Goal: Task Accomplishment & Management: Manage account settings

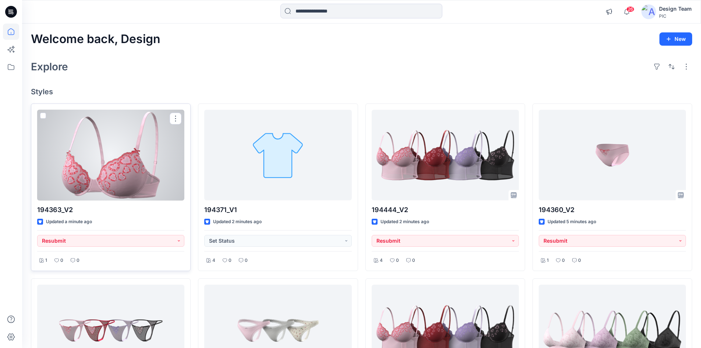
click at [97, 180] on div at bounding box center [110, 155] width 147 height 91
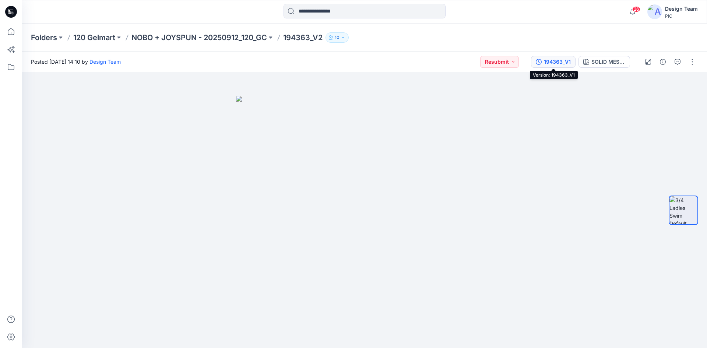
click at [560, 63] on div "194363_V1" at bounding box center [557, 62] width 27 height 8
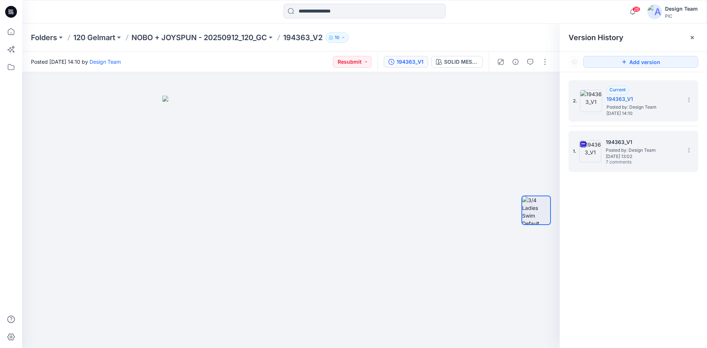
click at [633, 151] on span "Posted by: Design Team" at bounding box center [642, 149] width 74 height 7
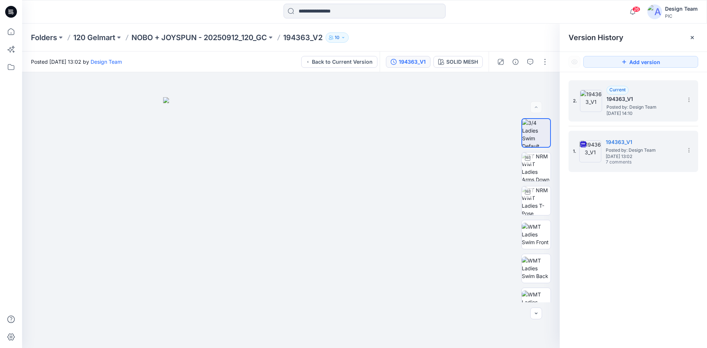
click at [617, 109] on span "Posted by: Design Team" at bounding box center [643, 106] width 74 height 7
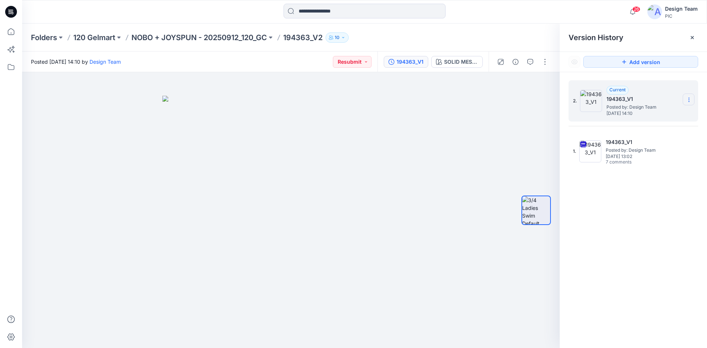
click at [689, 100] on icon at bounding box center [688, 100] width 0 height 0
click at [642, 125] on span "Rename Version" at bounding box center [640, 128] width 39 height 9
click at [643, 97] on input "*********" at bounding box center [652, 99] width 81 height 12
type input "*********"
click at [649, 204] on div "2. ********* 1. 194363_V1 Posted by: Design Team Friday, October 03, 2025 13:02…" at bounding box center [632, 215] width 147 height 286
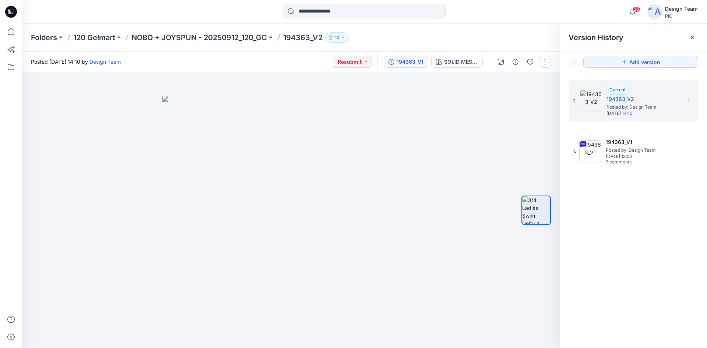
click at [544, 64] on button "button" at bounding box center [545, 62] width 12 height 12
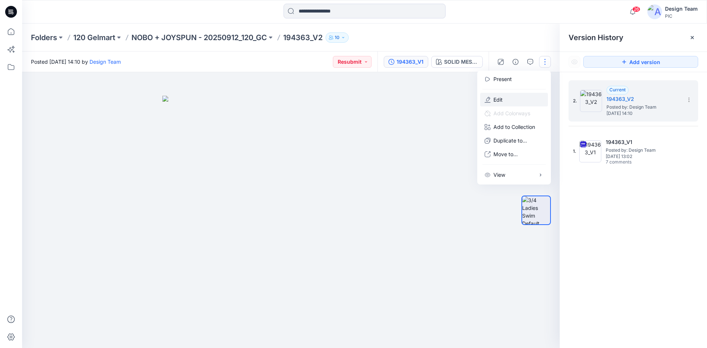
click at [523, 96] on button "Edit" at bounding box center [514, 100] width 68 height 14
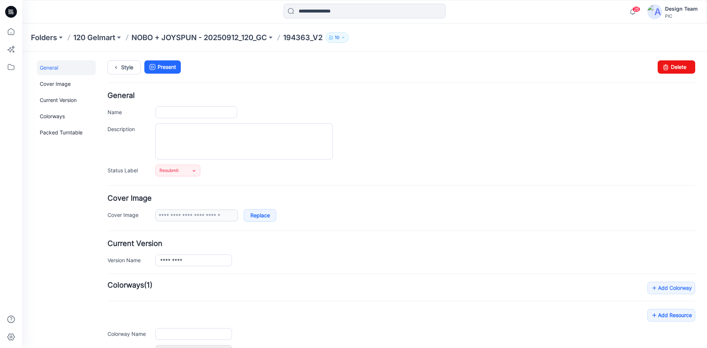
type input "*********"
type input "**********"
type input "*********"
type input "**********"
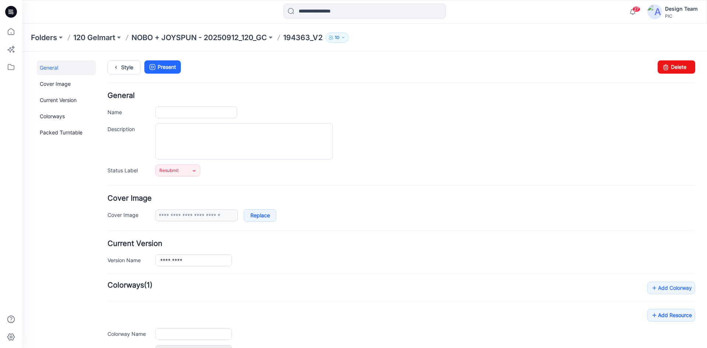
type input "**********"
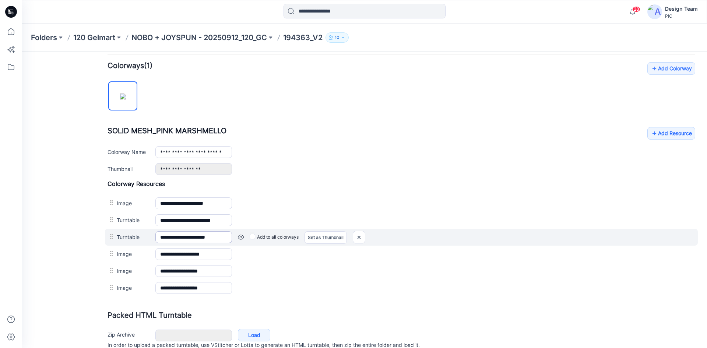
scroll to position [252, 0]
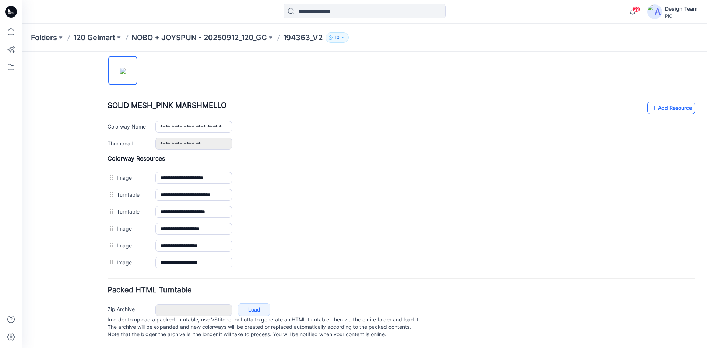
click at [650, 102] on icon at bounding box center [653, 108] width 7 height 12
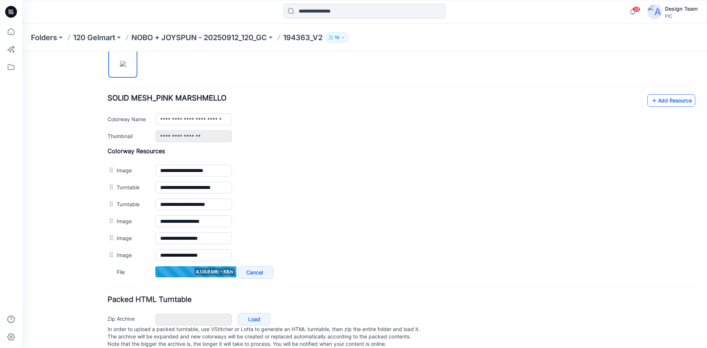
click at [654, 104] on link "Add Resource" at bounding box center [671, 100] width 48 height 13
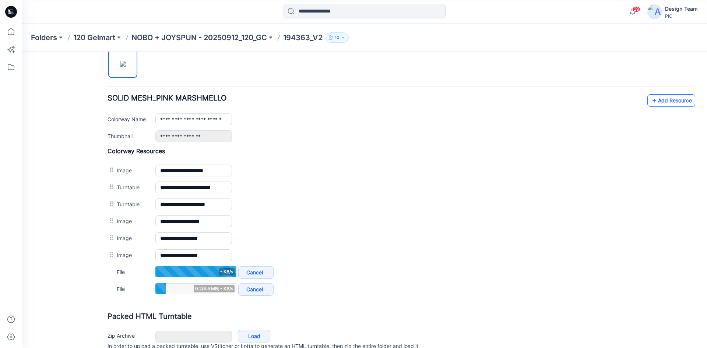
click at [655, 102] on link "Add Resource" at bounding box center [671, 100] width 48 height 13
click at [650, 99] on icon at bounding box center [653, 101] width 7 height 12
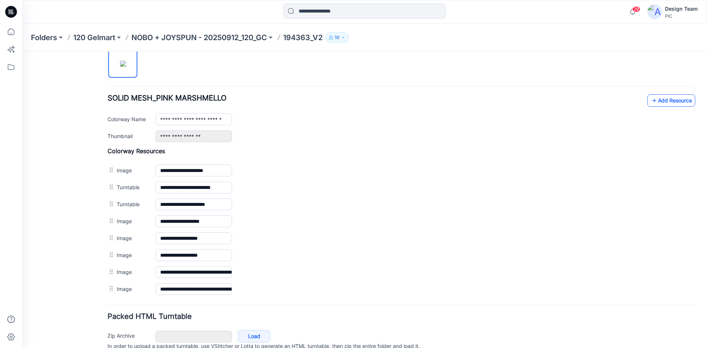
click at [647, 100] on link "Add Resource" at bounding box center [671, 100] width 48 height 13
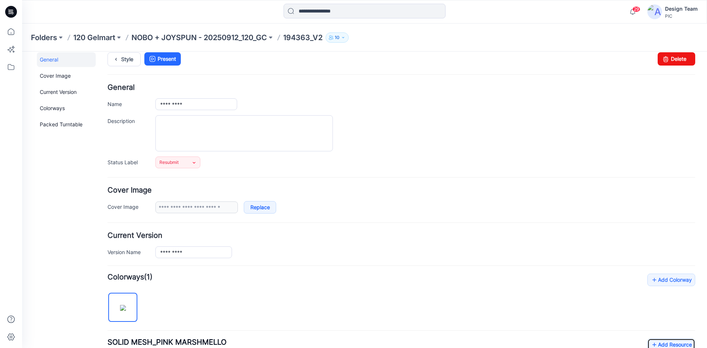
scroll to position [0, 0]
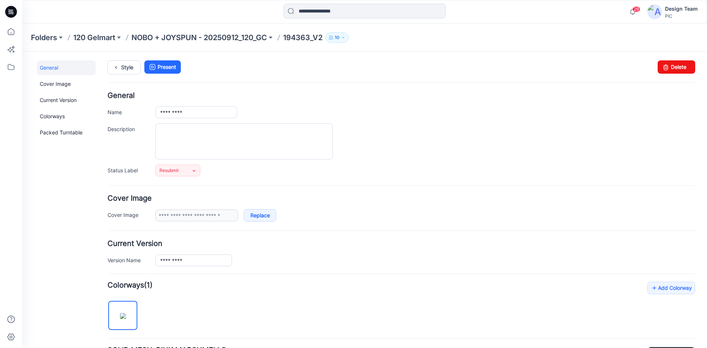
click at [14, 14] on icon at bounding box center [11, 12] width 12 height 12
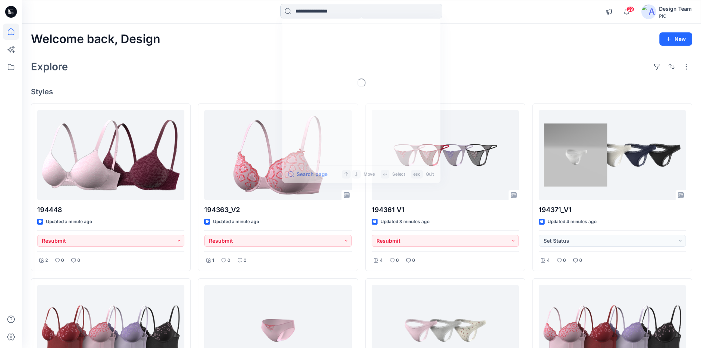
click at [327, 9] on input at bounding box center [361, 11] width 162 height 15
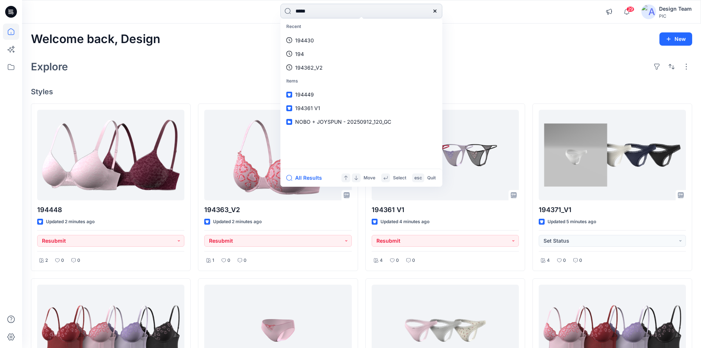
type input "******"
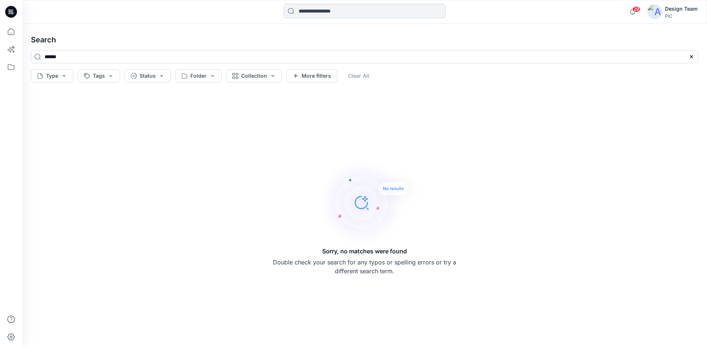
drag, startPoint x: 309, startPoint y: 12, endPoint x: 309, endPoint y: 18, distance: 5.9
click at [309, 12] on input at bounding box center [364, 11] width 162 height 15
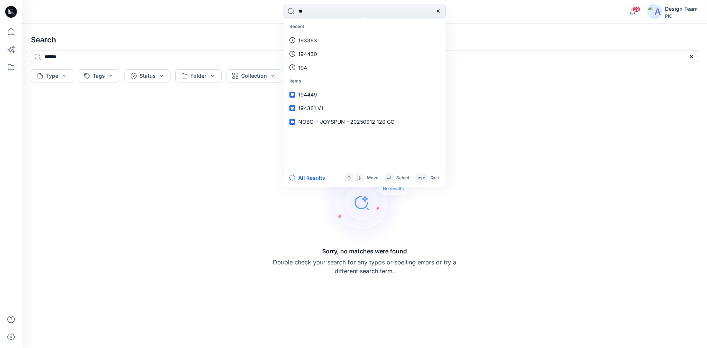
type input "***"
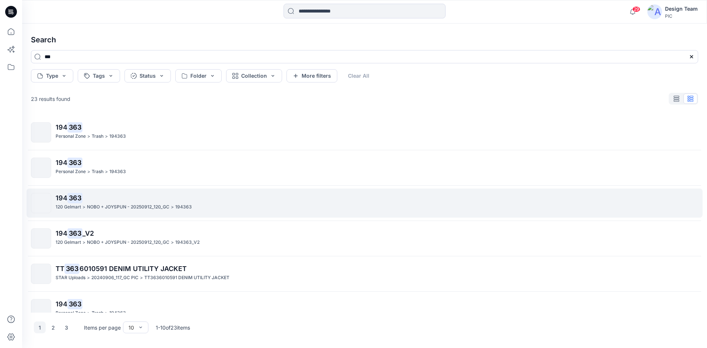
click at [148, 204] on p "NOBO + JOYSPUN - 20250912_120_GC" at bounding box center [128, 207] width 82 height 8
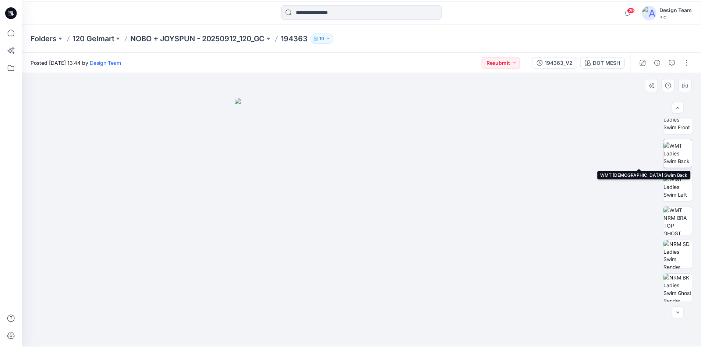
scroll to position [116, 0]
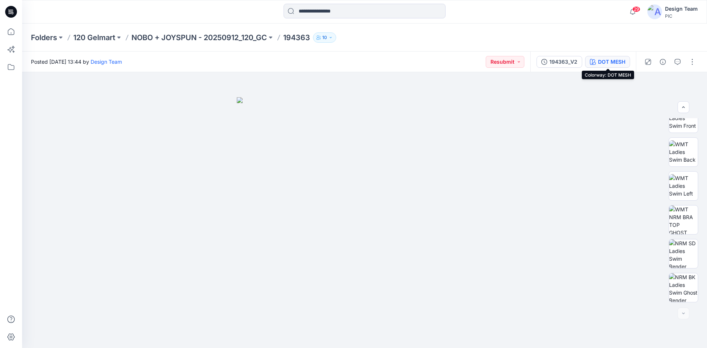
click at [603, 66] on button "DOT MESH" at bounding box center [607, 62] width 45 height 12
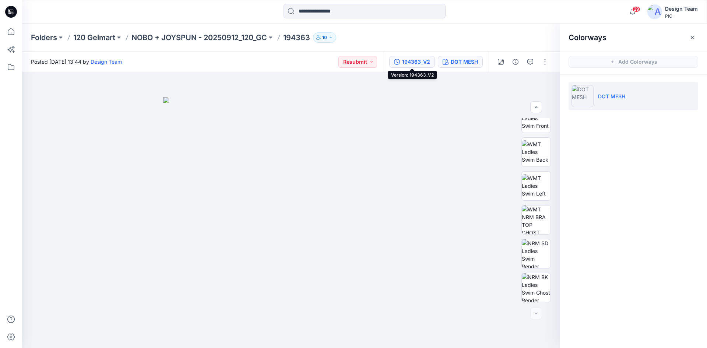
click at [399, 65] on button "194363_V2" at bounding box center [412, 62] width 46 height 12
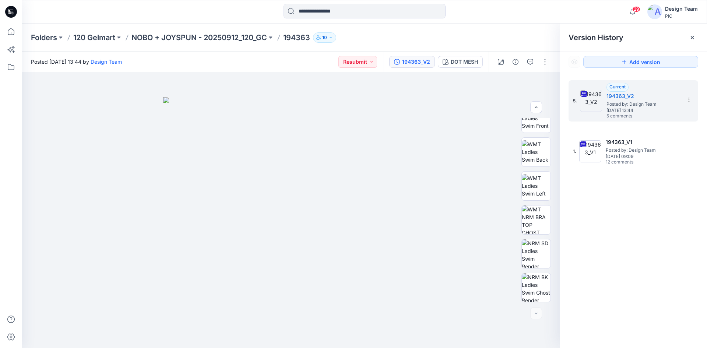
click at [590, 184] on div "5. Current 194363_V2 Posted by: Design Team Friday, October 03, 2025 13:44 5 co…" at bounding box center [632, 215] width 147 height 286
click at [15, 13] on icon at bounding box center [11, 12] width 12 height 12
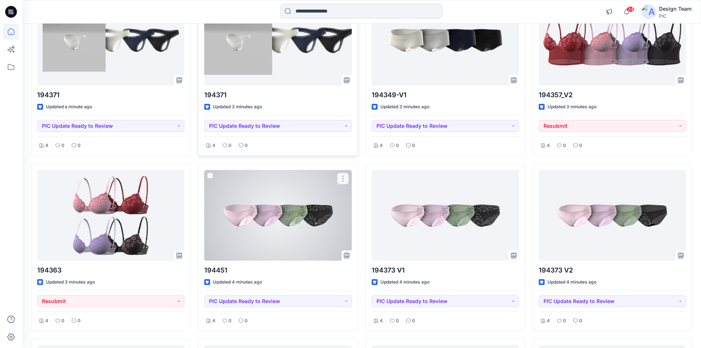
scroll to position [147, 0]
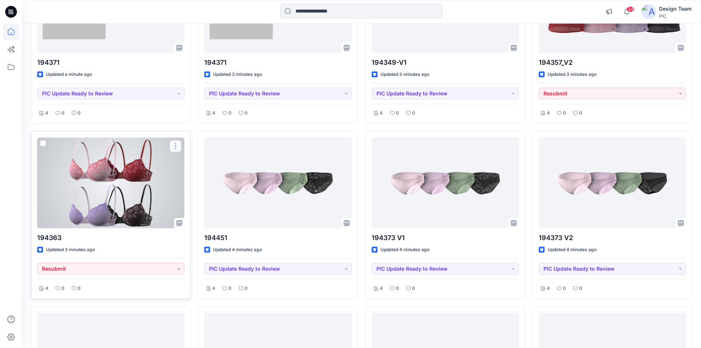
click at [176, 146] on button "button" at bounding box center [176, 146] width 12 height 12
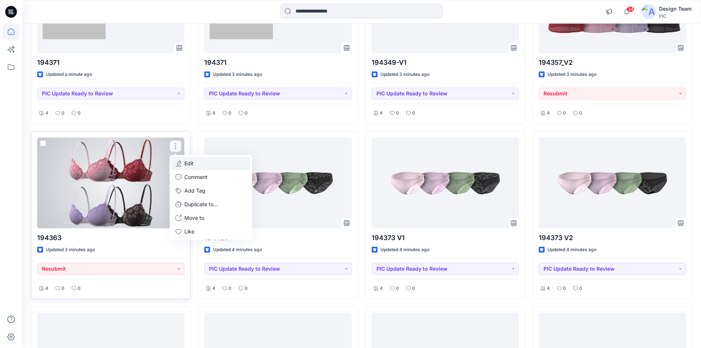
click at [182, 168] on button "Edit" at bounding box center [211, 163] width 80 height 14
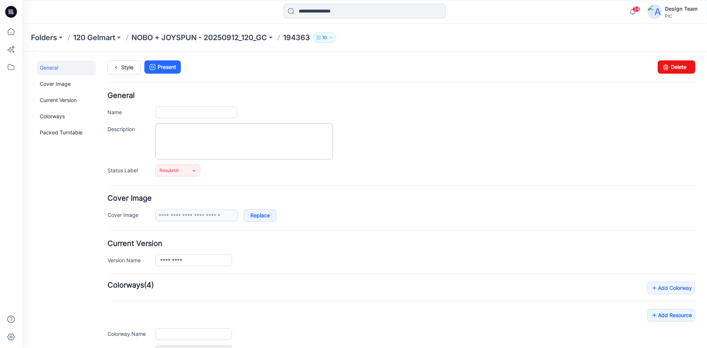
type input "******"
type input "**********"
click at [183, 114] on input "******" at bounding box center [196, 112] width 82 height 12
type input "*********"
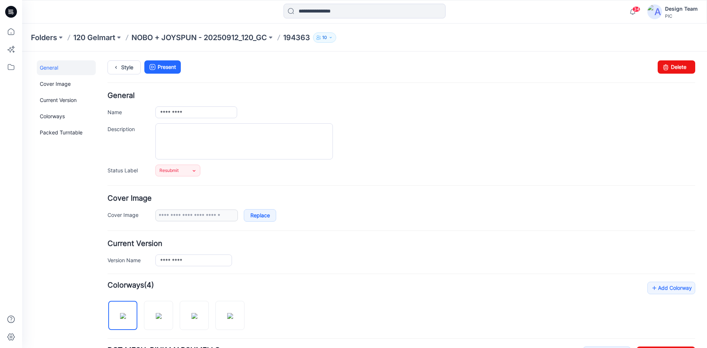
click at [242, 106] on div "General Name ********* Description Status Label Resubmit Set Status Accepted Ac…" at bounding box center [400, 134] width 587 height 84
click at [121, 70] on link "Style" at bounding box center [123, 67] width 33 height 14
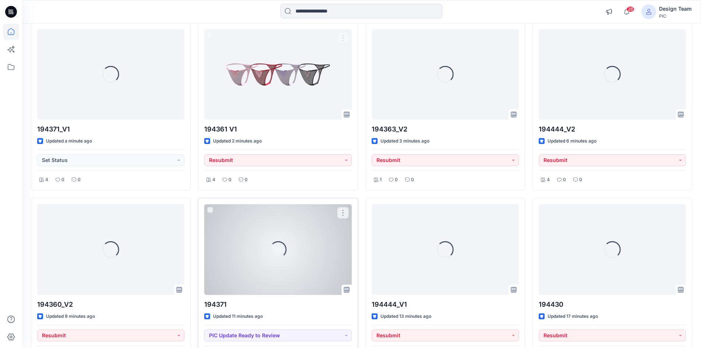
scroll to position [110, 0]
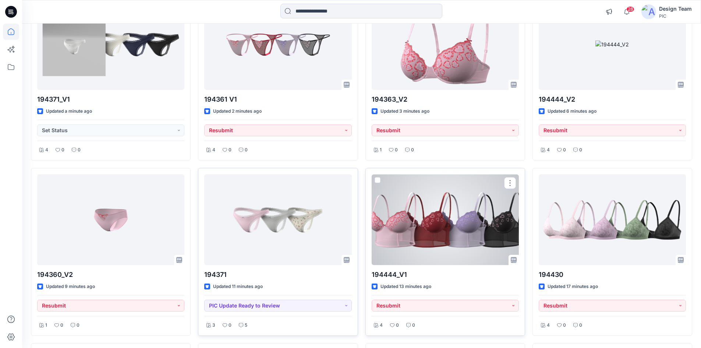
click at [481, 227] on div at bounding box center [445, 219] width 147 height 91
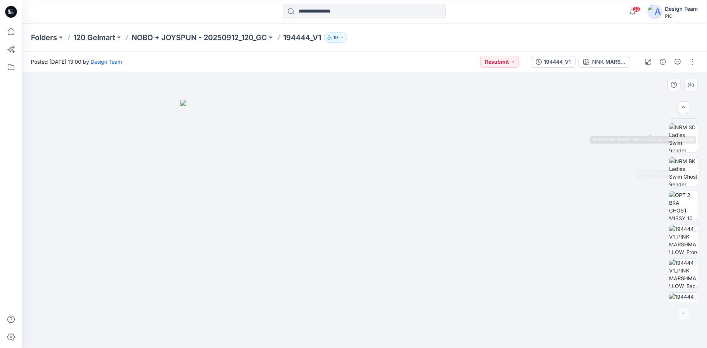
scroll to position [286, 0]
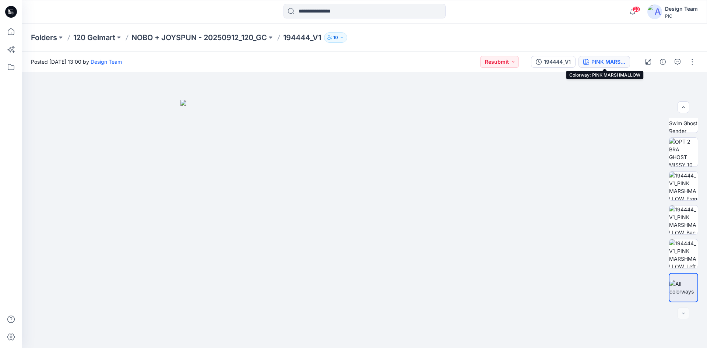
click at [590, 67] on button "PINK MARSHMALLOW" at bounding box center [604, 62] width 52 height 12
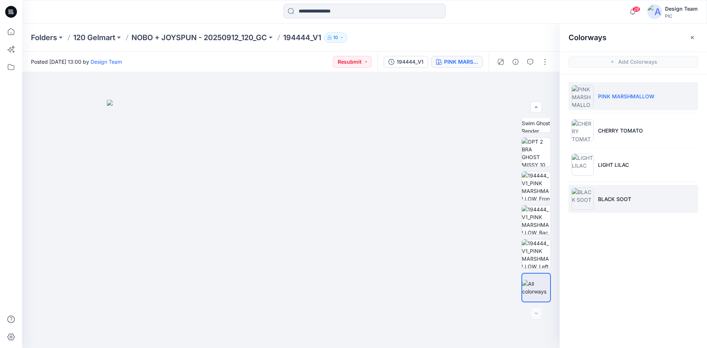
click at [609, 199] on p "BLACK SOOT" at bounding box center [614, 199] width 33 height 8
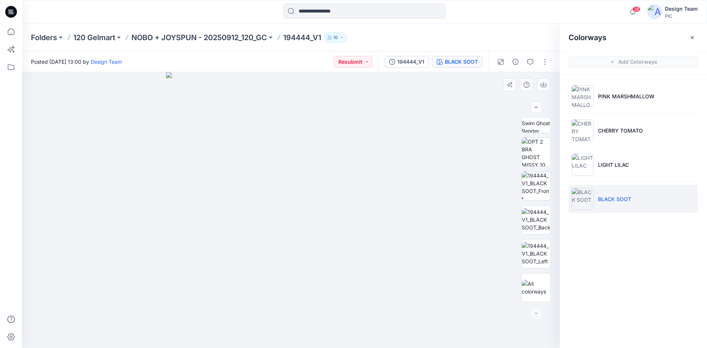
drag, startPoint x: 340, startPoint y: 126, endPoint x: 326, endPoint y: 193, distance: 68.6
click at [344, 206] on img at bounding box center [291, 210] width 250 height 276
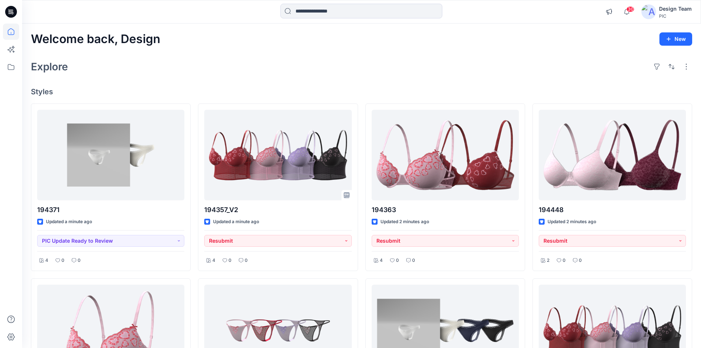
scroll to position [74, 0]
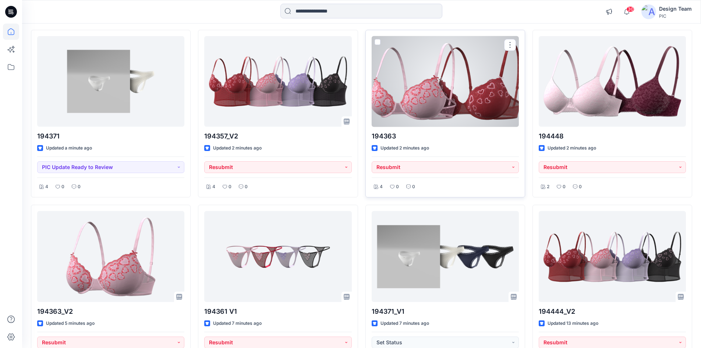
click at [431, 110] on div at bounding box center [445, 81] width 147 height 91
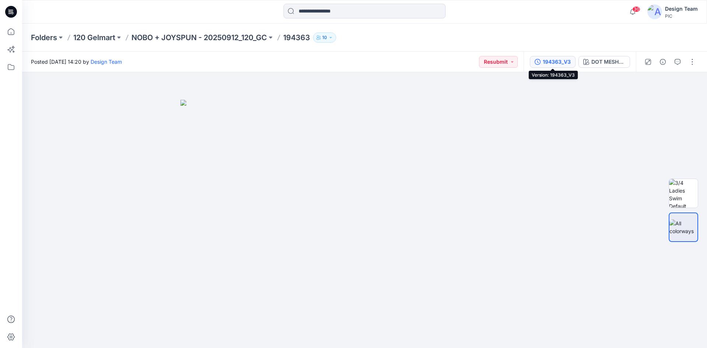
click at [550, 64] on div "194363_V3" at bounding box center [557, 62] width 28 height 8
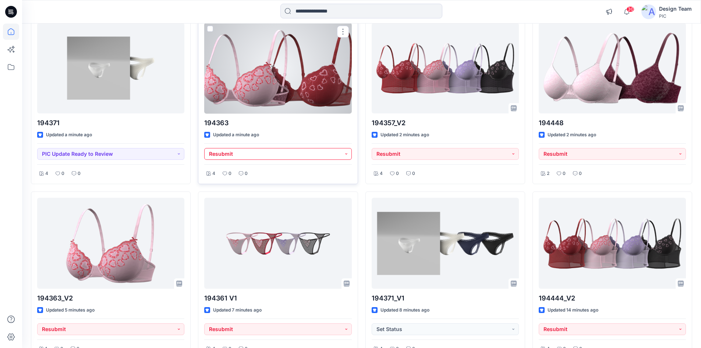
scroll to position [74, 0]
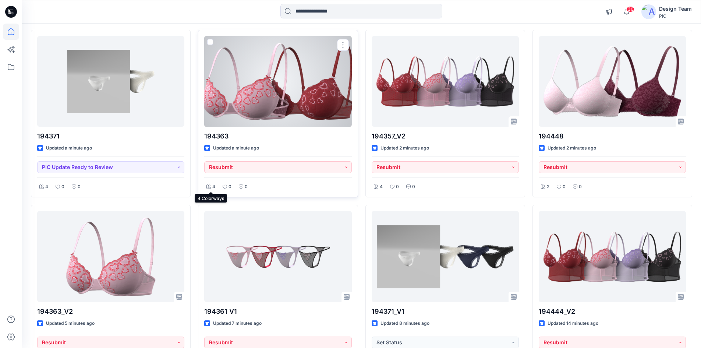
click at [207, 189] on icon at bounding box center [208, 186] width 4 height 4
click at [242, 118] on div at bounding box center [277, 81] width 147 height 91
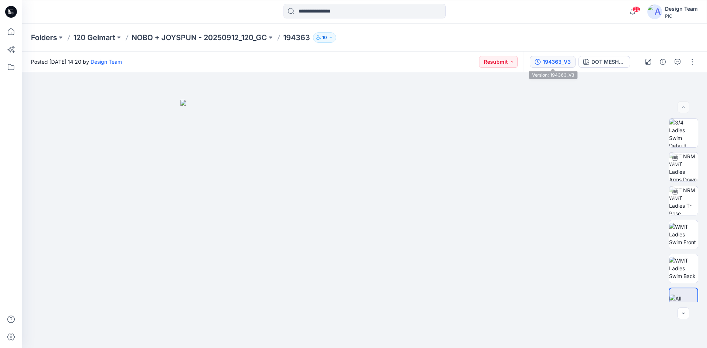
click at [558, 64] on div "194363_V3" at bounding box center [557, 62] width 28 height 8
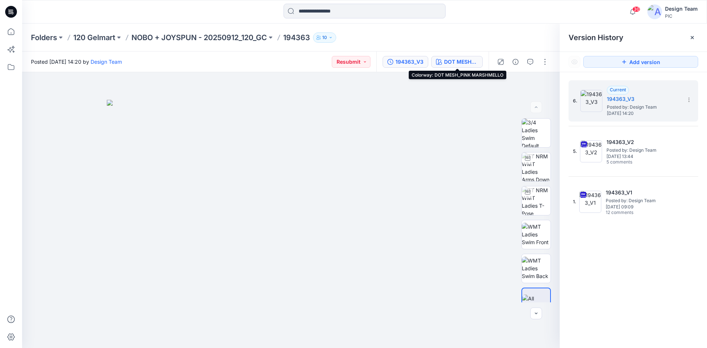
click at [465, 64] on div "DOT MESH_PINK MARSHMELLO" at bounding box center [461, 62] width 34 height 8
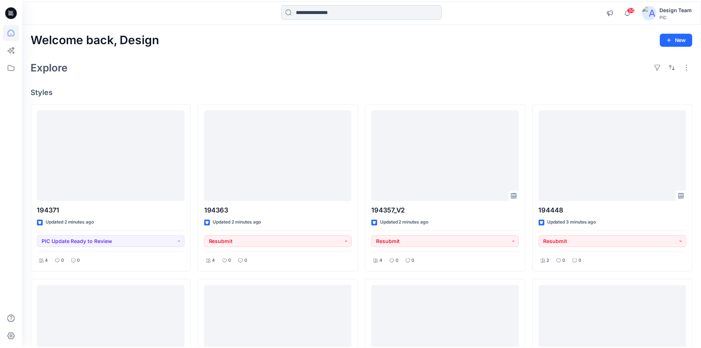
scroll to position [74, 0]
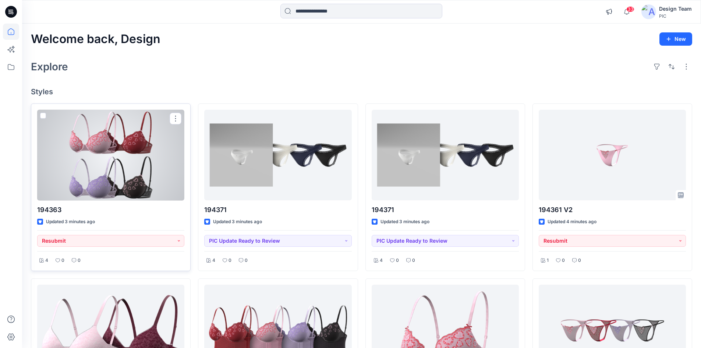
click at [124, 157] on div at bounding box center [110, 155] width 147 height 91
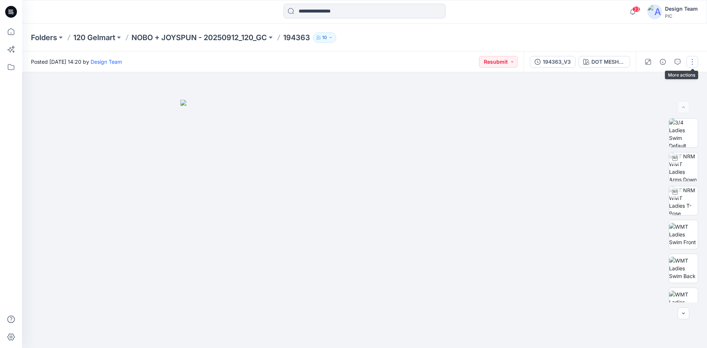
click at [689, 65] on button "button" at bounding box center [692, 62] width 12 height 12
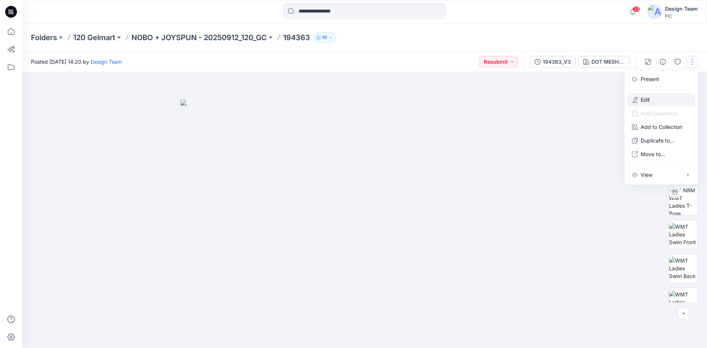
click at [649, 98] on p "Edit" at bounding box center [644, 100] width 9 height 8
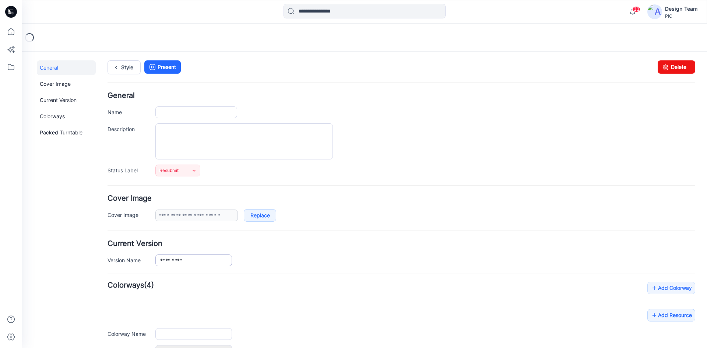
type input "******"
type input "**********"
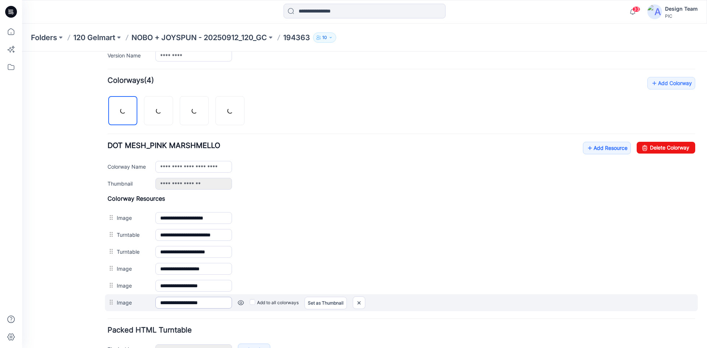
scroll to position [252, 0]
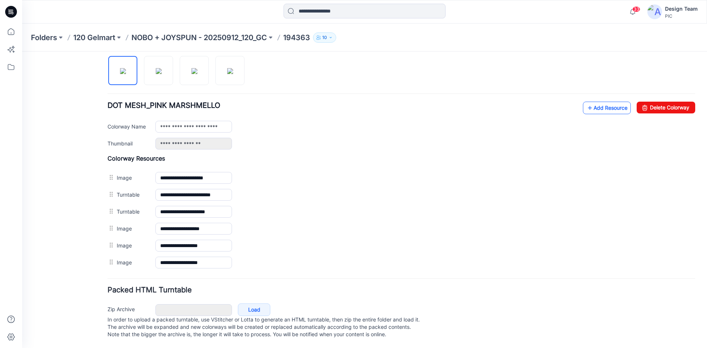
click at [602, 102] on link "Add Resource" at bounding box center [607, 108] width 48 height 13
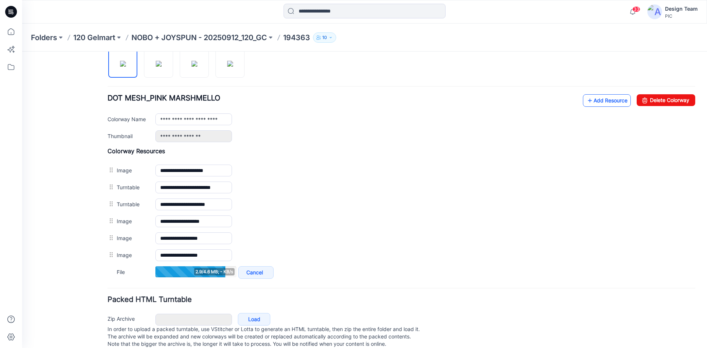
click at [590, 102] on link "Add Resource" at bounding box center [607, 100] width 48 height 13
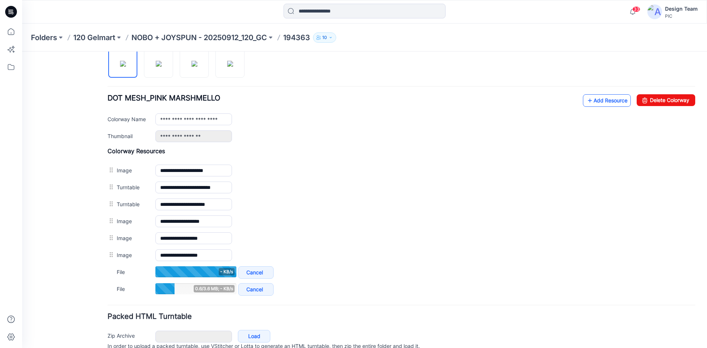
click at [593, 102] on link "Add Resource" at bounding box center [607, 100] width 48 height 13
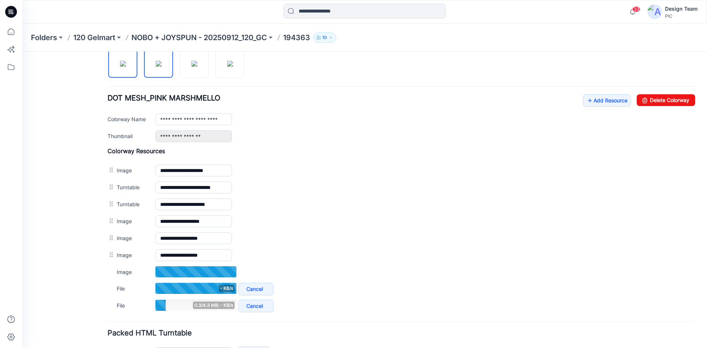
click at [156, 67] on img at bounding box center [159, 64] width 6 height 6
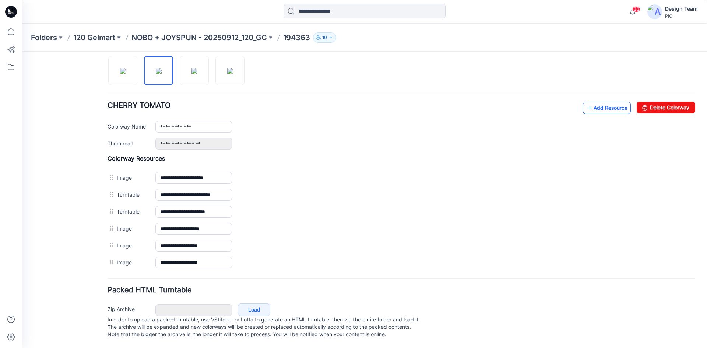
click at [600, 102] on link "Add Resource" at bounding box center [607, 108] width 48 height 13
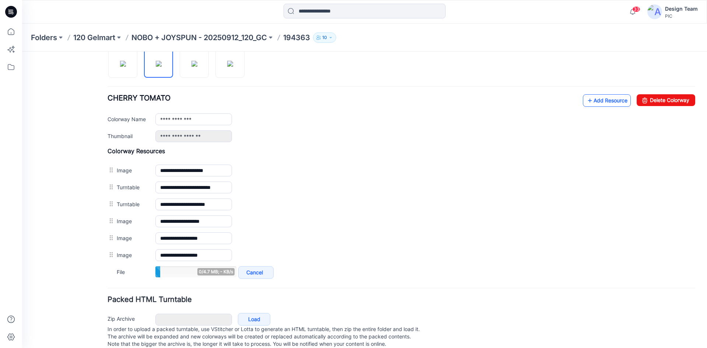
click at [601, 100] on link "Add Resource" at bounding box center [607, 100] width 48 height 13
click at [588, 104] on link "Add Resource" at bounding box center [607, 100] width 48 height 13
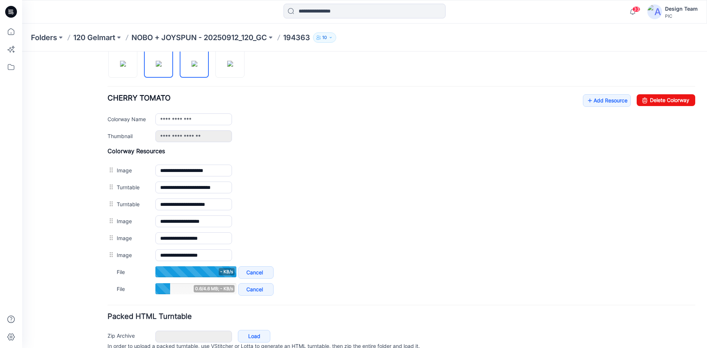
click at [191, 65] on img at bounding box center [194, 64] width 6 height 6
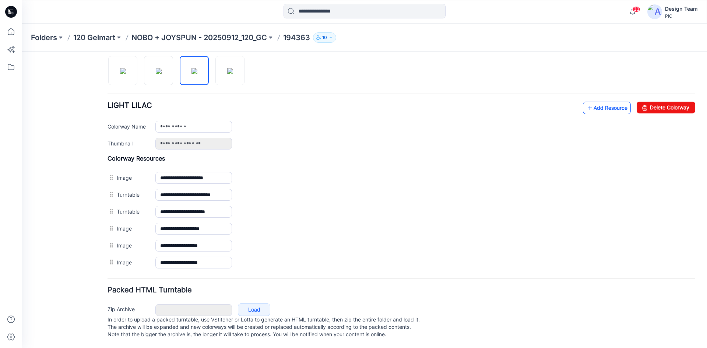
click at [593, 102] on link "Add Resource" at bounding box center [607, 108] width 48 height 13
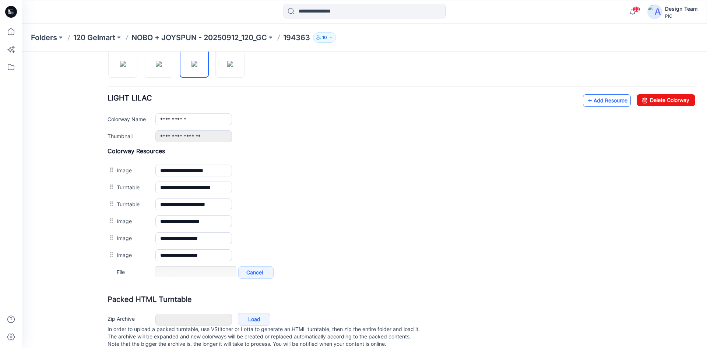
click at [592, 103] on link "Add Resource" at bounding box center [607, 100] width 48 height 13
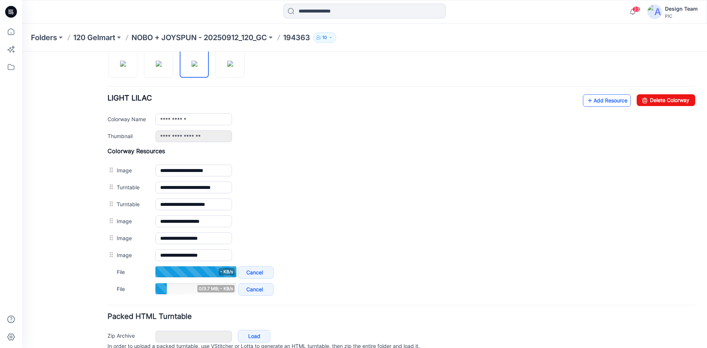
click at [586, 105] on icon at bounding box center [589, 101] width 7 height 12
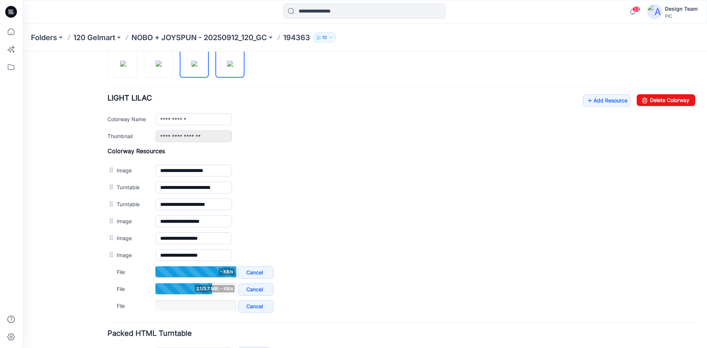
click at [230, 66] on img at bounding box center [230, 64] width 6 height 6
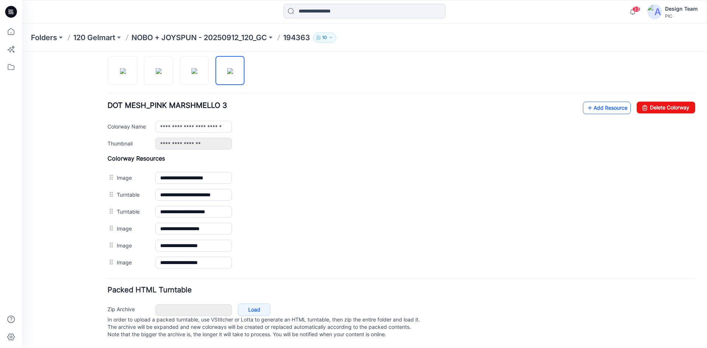
click at [599, 102] on link "Add Resource" at bounding box center [607, 108] width 48 height 13
click at [586, 102] on icon at bounding box center [589, 108] width 7 height 12
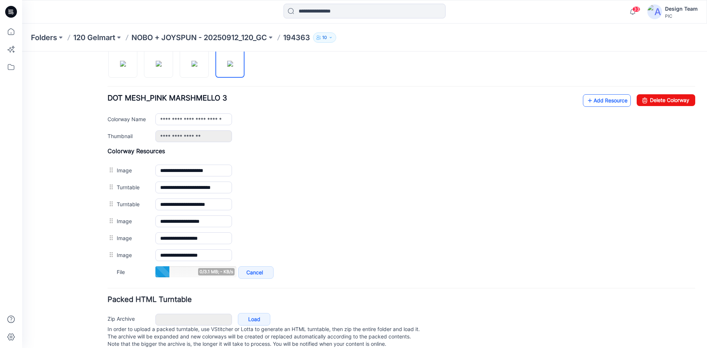
click at [591, 100] on link "Add Resource" at bounding box center [607, 100] width 48 height 13
click at [587, 102] on link "Add Resource" at bounding box center [607, 100] width 48 height 13
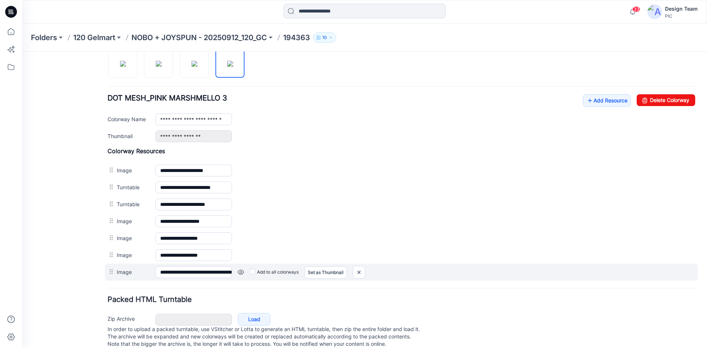
click at [240, 274] on link at bounding box center [241, 272] width 6 height 6
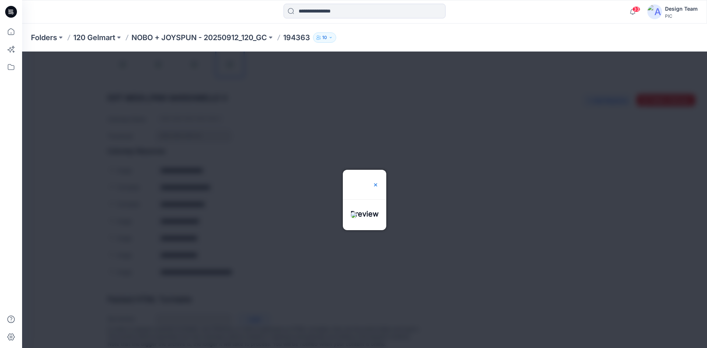
click at [378, 182] on img at bounding box center [375, 185] width 6 height 6
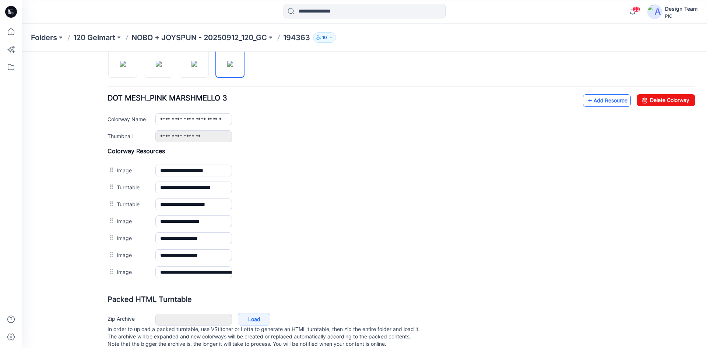
click at [588, 103] on link "Add Resource" at bounding box center [607, 100] width 48 height 13
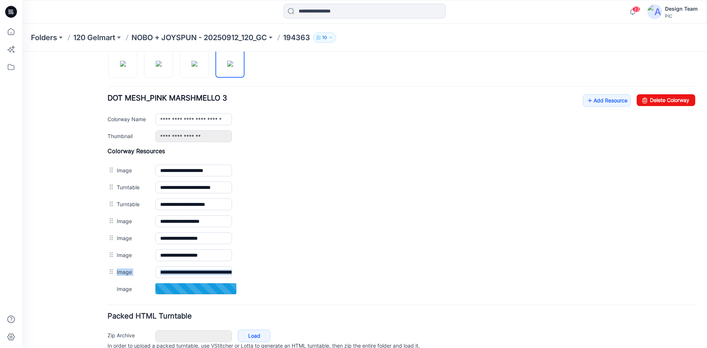
drag, startPoint x: 110, startPoint y: 272, endPoint x: 80, endPoint y: 287, distance: 34.2
click at [107, 291] on div "**********" at bounding box center [400, 222] width 587 height 150
click at [70, 277] on div "General Cover Image Current Version Colorways Packed Turntable" at bounding box center [66, 91] width 59 height 566
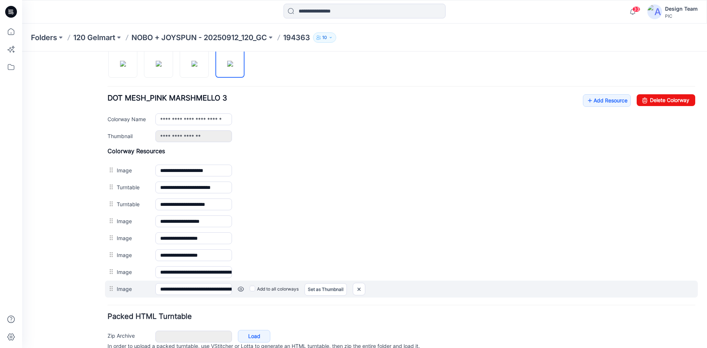
click at [242, 288] on link at bounding box center [241, 289] width 6 height 6
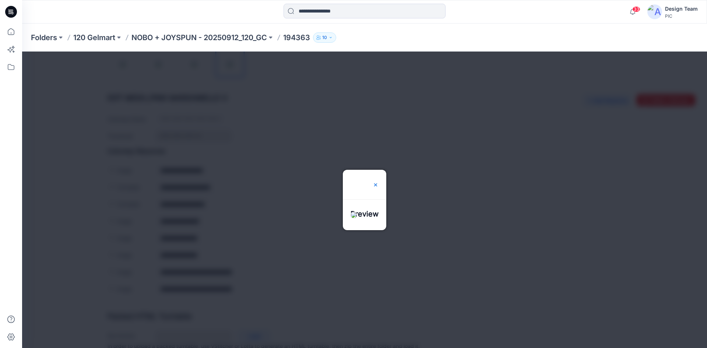
click at [378, 182] on img at bounding box center [375, 185] width 6 height 6
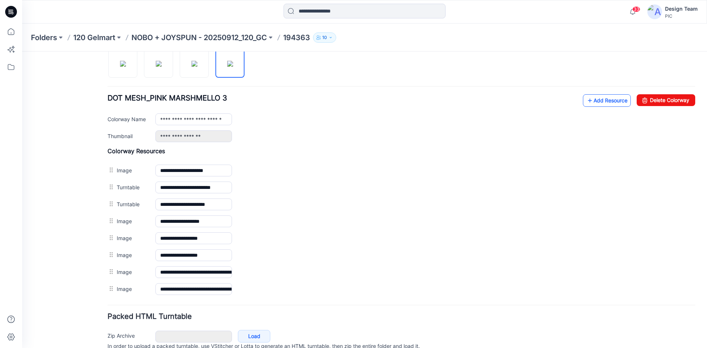
click at [598, 105] on link "Add Resource" at bounding box center [607, 100] width 48 height 13
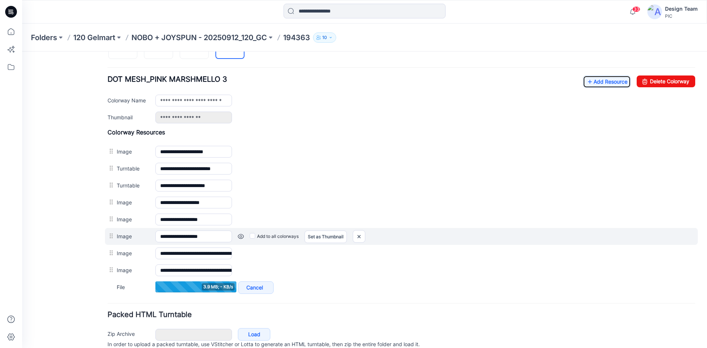
scroll to position [192, 0]
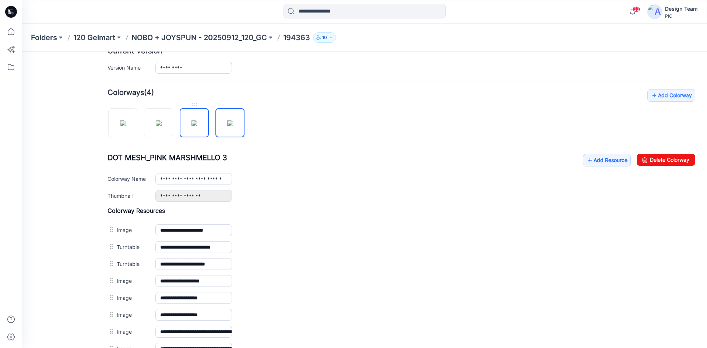
click at [191, 121] on img at bounding box center [194, 123] width 6 height 6
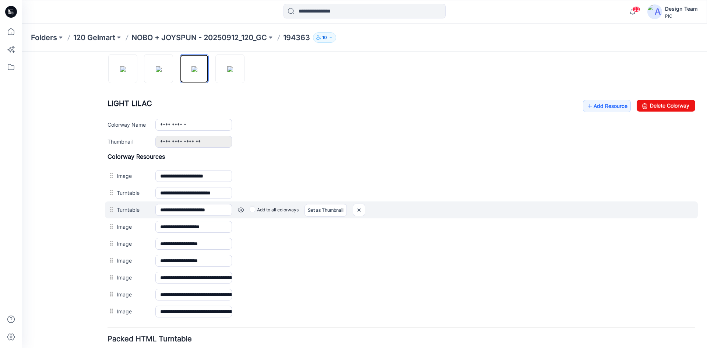
scroll to position [303, 0]
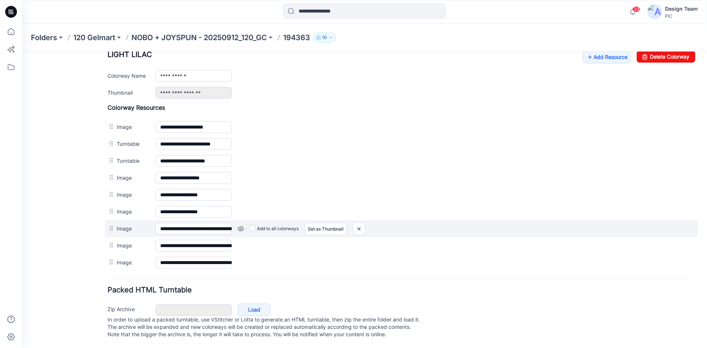
click at [239, 226] on link at bounding box center [241, 229] width 6 height 6
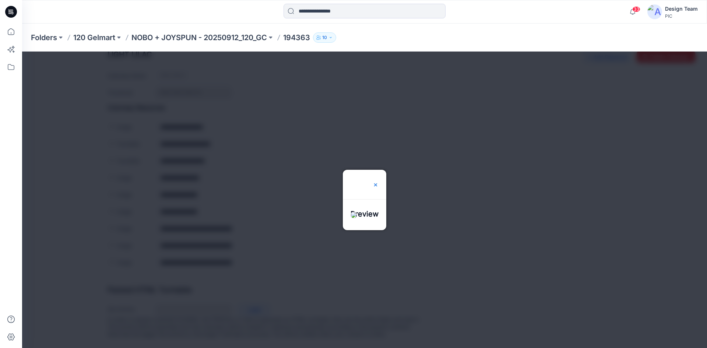
click at [378, 182] on img at bounding box center [375, 185] width 6 height 6
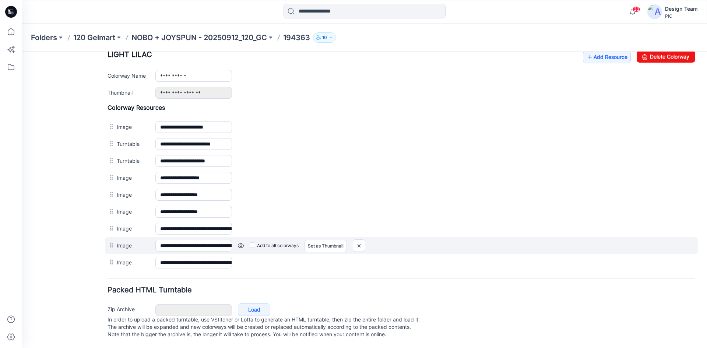
click at [241, 243] on link at bounding box center [241, 246] width 6 height 6
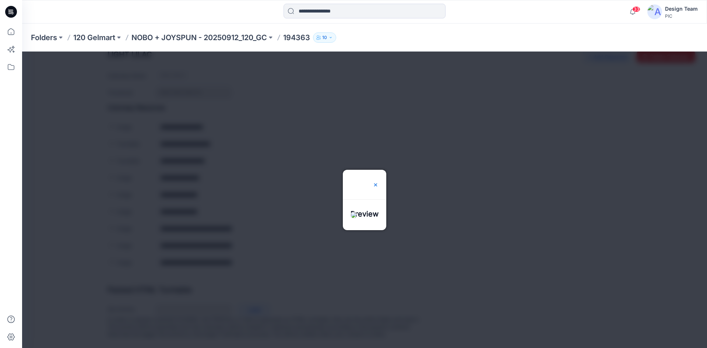
click at [378, 182] on img at bounding box center [375, 185] width 6 height 6
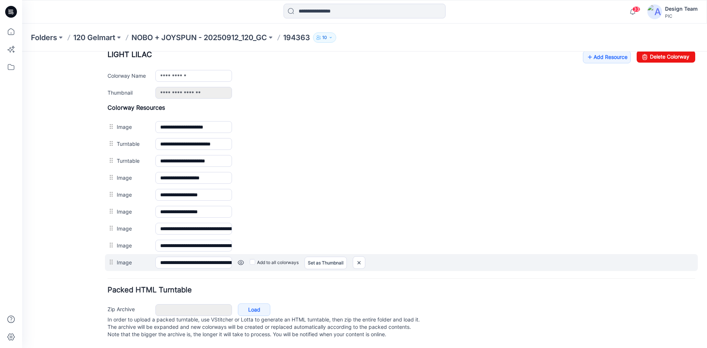
click at [239, 259] on link at bounding box center [241, 262] width 6 height 6
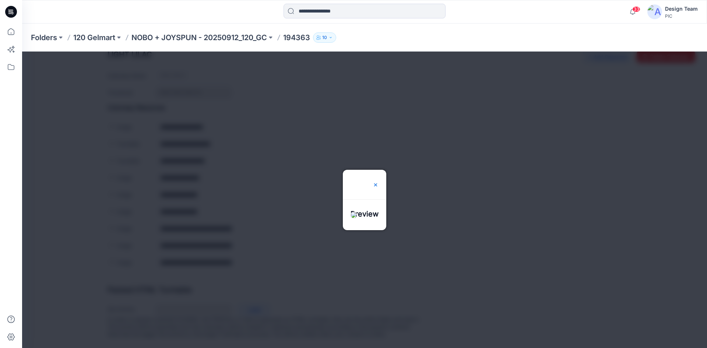
click at [378, 182] on img at bounding box center [375, 185] width 6 height 6
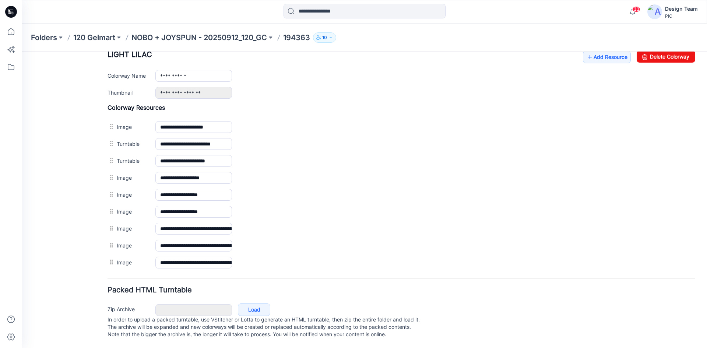
scroll to position [229, 0]
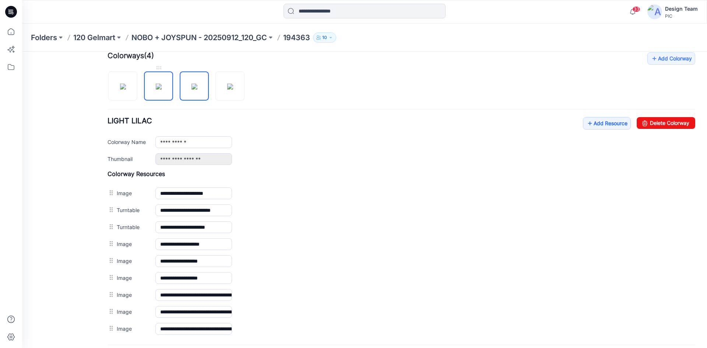
click at [162, 85] on img at bounding box center [159, 87] width 6 height 6
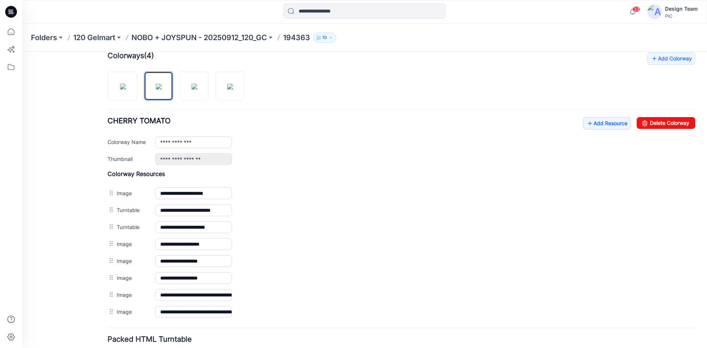
scroll to position [266, 0]
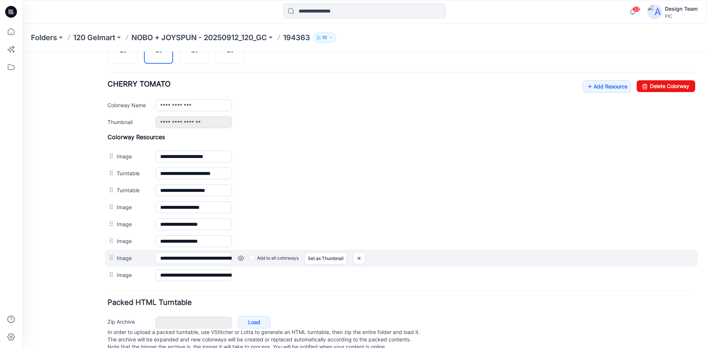
click at [239, 259] on link at bounding box center [241, 258] width 6 height 6
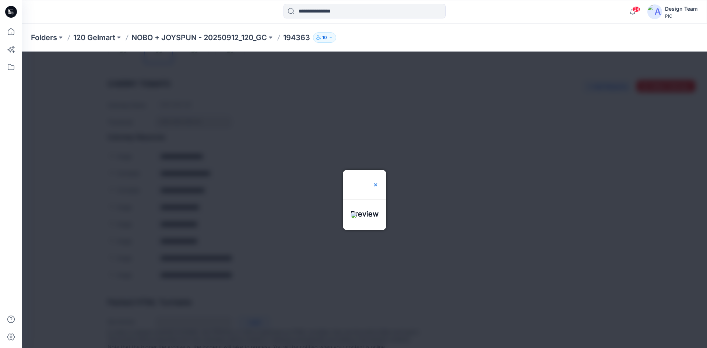
click at [386, 170] on div "Preview" at bounding box center [364, 180] width 43 height 21
click at [378, 182] on img at bounding box center [375, 185] width 6 height 6
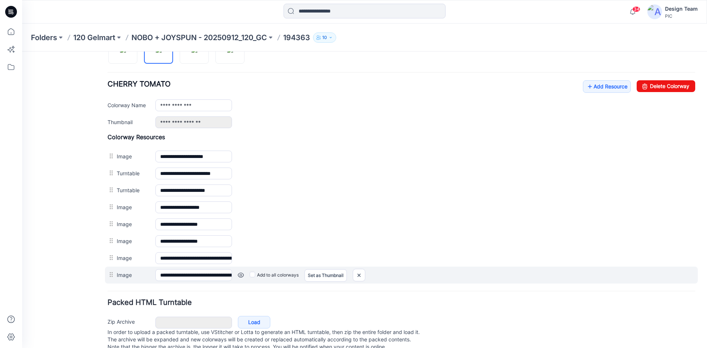
click at [240, 277] on link at bounding box center [241, 275] width 6 height 6
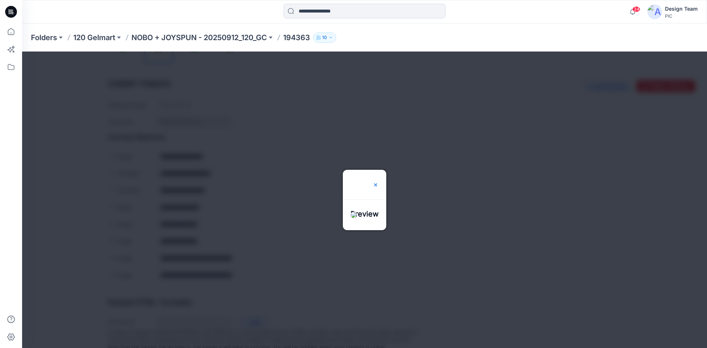
click at [378, 182] on img at bounding box center [375, 185] width 6 height 6
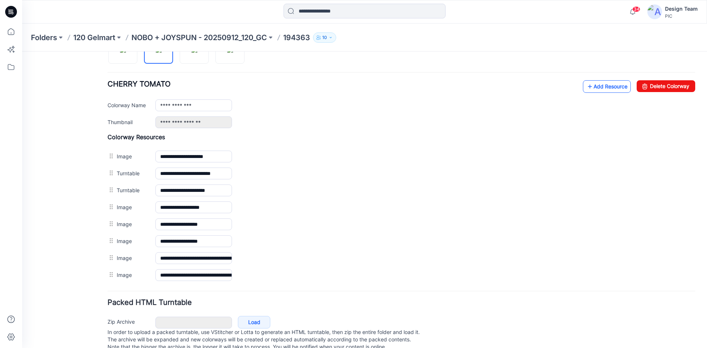
click at [606, 88] on link "Add Resource" at bounding box center [607, 86] width 48 height 13
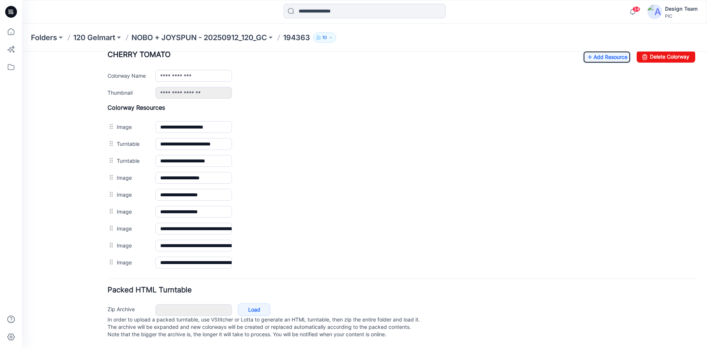
scroll to position [303, 0]
click at [89, 244] on div "General Cover Image Current Version Colorways Packed Turntable" at bounding box center [66, 56] width 59 height 583
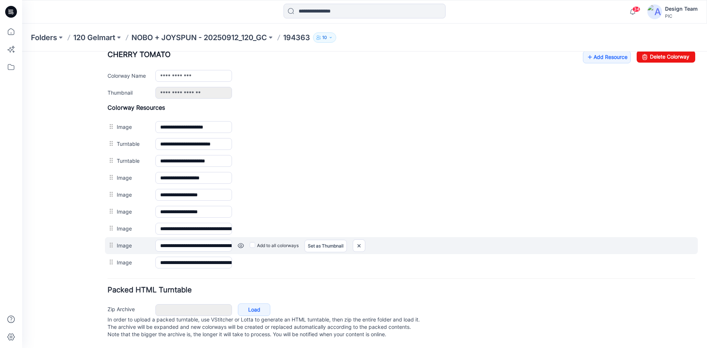
click at [239, 243] on link at bounding box center [241, 246] width 6 height 6
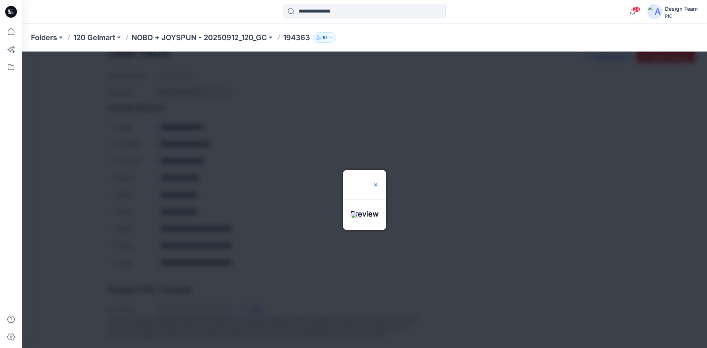
click at [378, 182] on img at bounding box center [375, 185] width 6 height 6
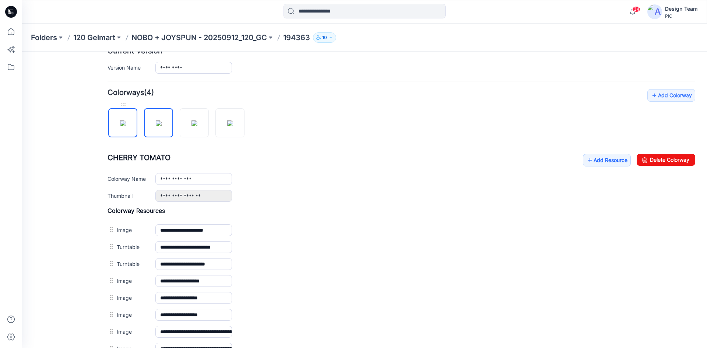
click at [120, 126] on img at bounding box center [123, 123] width 6 height 6
type input "**********"
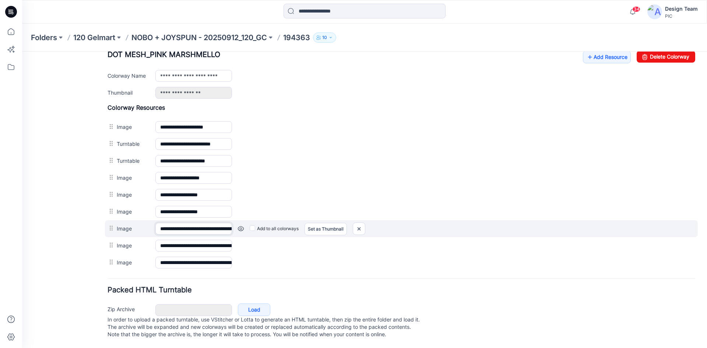
click at [194, 226] on input "**********" at bounding box center [193, 229] width 77 height 12
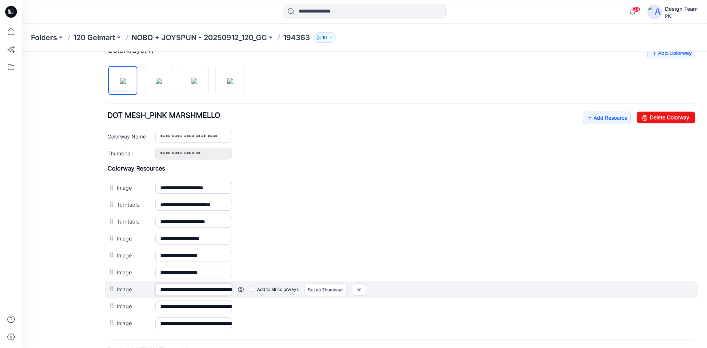
scroll to position [192, 0]
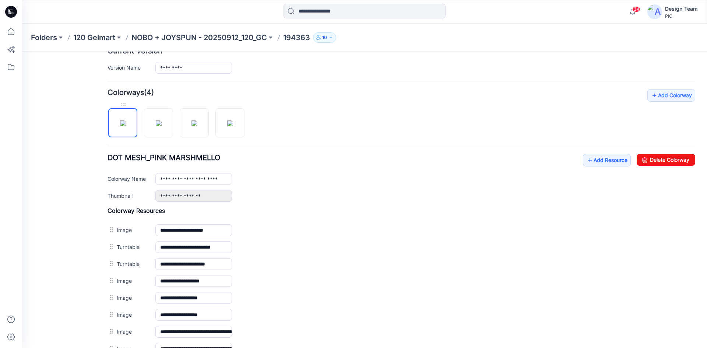
click at [120, 126] on img at bounding box center [123, 123] width 6 height 6
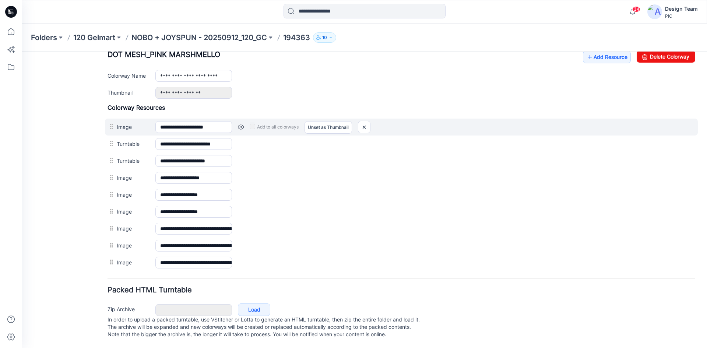
scroll to position [303, 0]
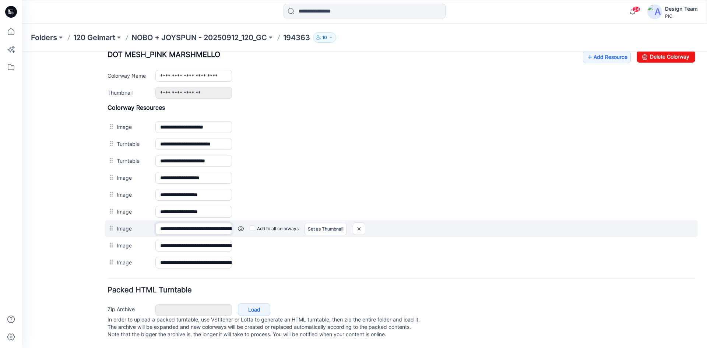
click at [197, 224] on input "**********" at bounding box center [193, 229] width 77 height 12
click at [192, 223] on input "**********" at bounding box center [193, 229] width 77 height 12
drag, startPoint x: 204, startPoint y: 222, endPoint x: 190, endPoint y: 223, distance: 14.0
click at [190, 223] on input "**********" at bounding box center [193, 229] width 77 height 12
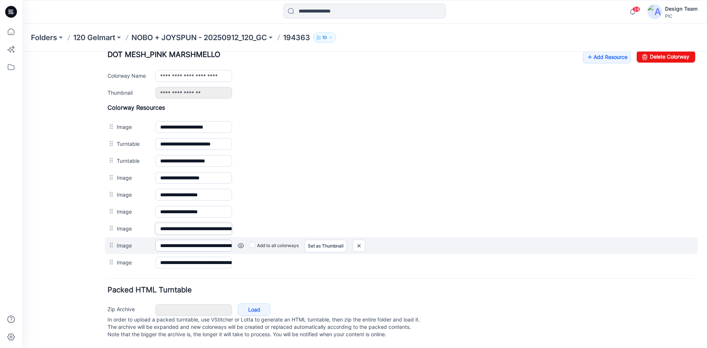
type input "**********"
drag, startPoint x: 204, startPoint y: 239, endPoint x: 191, endPoint y: 239, distance: 13.3
click at [191, 240] on input "**********" at bounding box center [193, 246] width 77 height 12
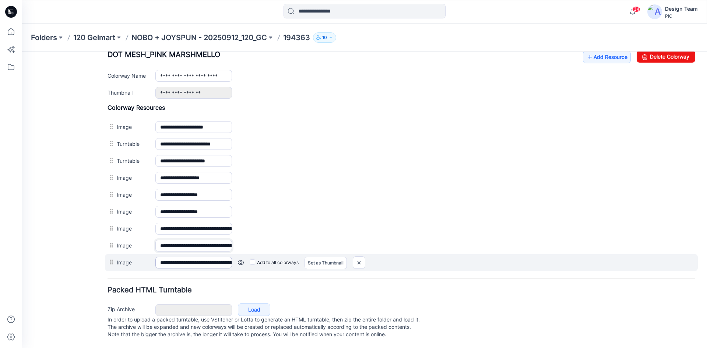
type input "**********"
drag, startPoint x: 202, startPoint y: 255, endPoint x: 195, endPoint y: 254, distance: 7.9
click at [195, 257] on input "**********" at bounding box center [193, 263] width 77 height 12
drag, startPoint x: 204, startPoint y: 254, endPoint x: 191, endPoint y: 256, distance: 13.4
click at [191, 257] on input "**********" at bounding box center [193, 263] width 77 height 12
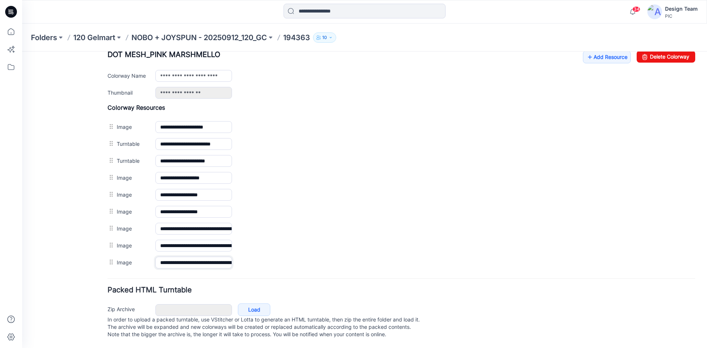
type input "**********"
click at [82, 211] on div "General Cover Image Current Version Colorways Packed Turntable" at bounding box center [66, 56] width 59 height 583
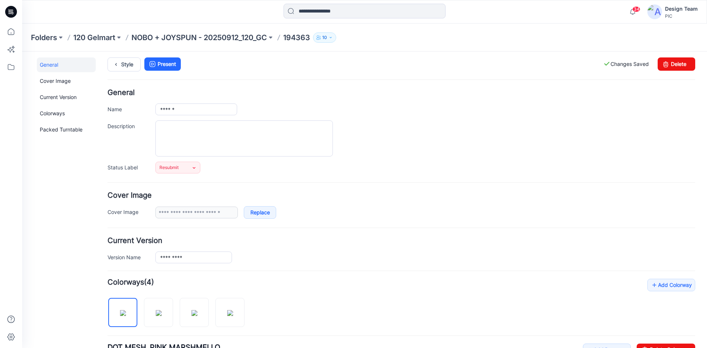
scroll to position [0, 0]
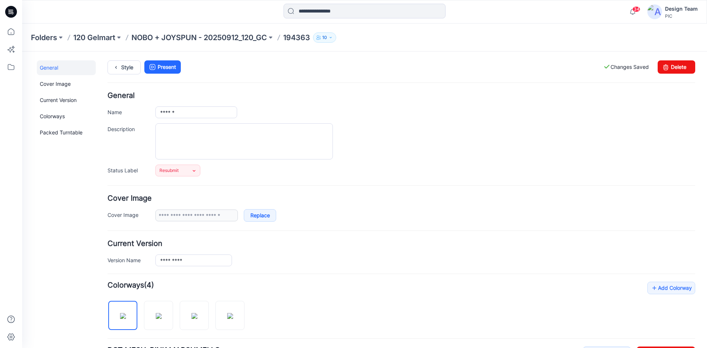
click at [119, 74] on div "Style Present Changes Saved Delete" at bounding box center [400, 76] width 587 height 32
click at [119, 73] on icon at bounding box center [116, 67] width 10 height 13
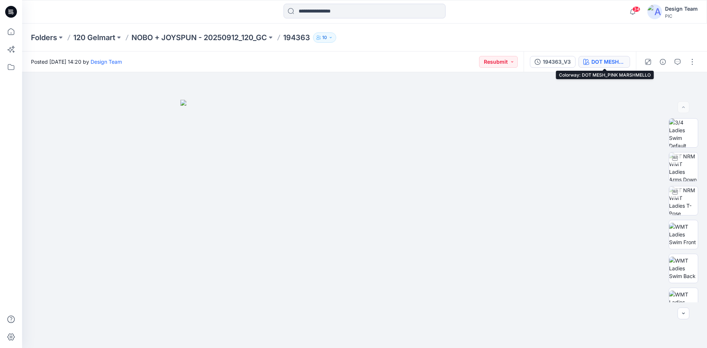
click at [596, 66] on button "DOT MESH_PINK MARSHMELLO" at bounding box center [604, 62] width 52 height 12
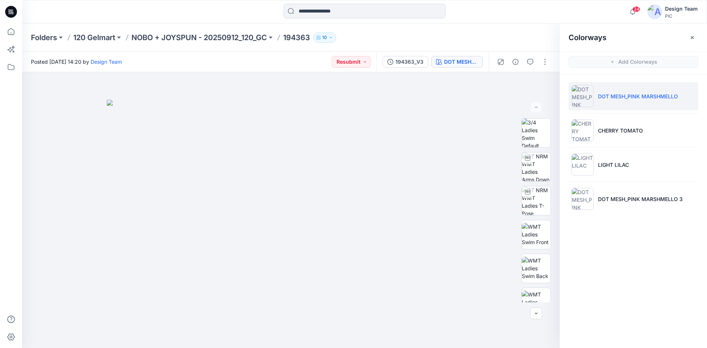
click at [614, 103] on li "DOT MESH_PINK MARSHMELLO" at bounding box center [633, 96] width 130 height 28
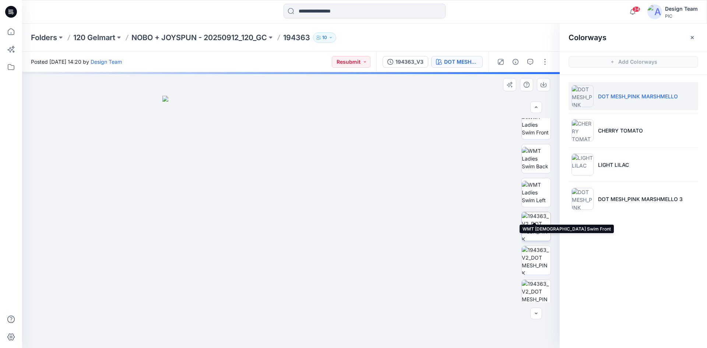
scroll to position [110, 0]
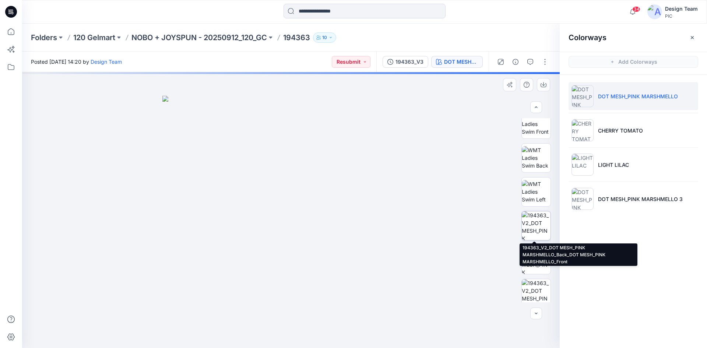
click at [527, 235] on img at bounding box center [536, 225] width 29 height 29
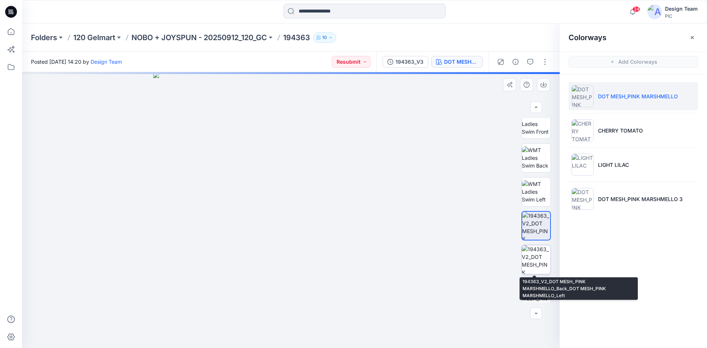
click at [530, 256] on img at bounding box center [536, 259] width 29 height 29
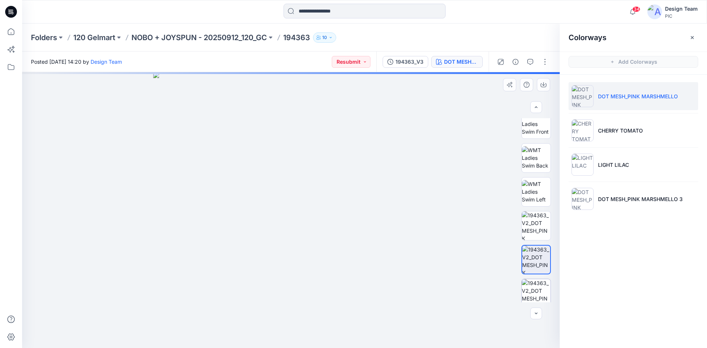
click at [529, 287] on img at bounding box center [536, 293] width 29 height 29
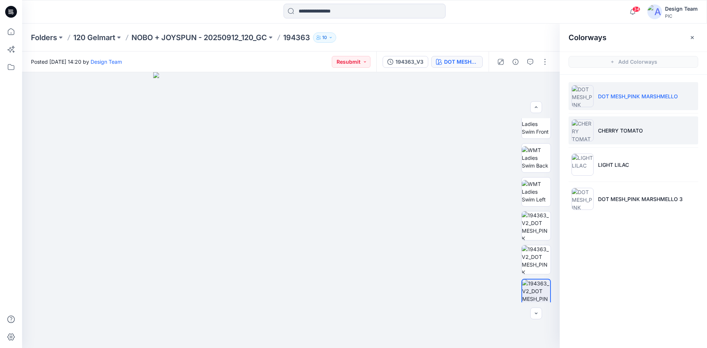
click at [612, 127] on p "CHERRY TOMATO" at bounding box center [620, 131] width 45 height 8
click at [598, 102] on li "DOT MESH_PINK MARSHMELLO" at bounding box center [633, 96] width 130 height 28
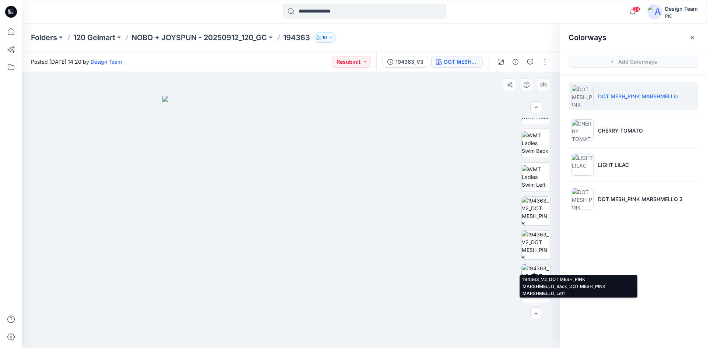
scroll to position [147, 0]
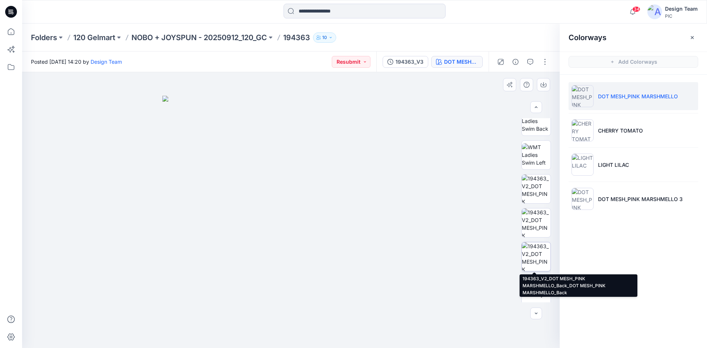
click at [534, 257] on img at bounding box center [536, 256] width 29 height 29
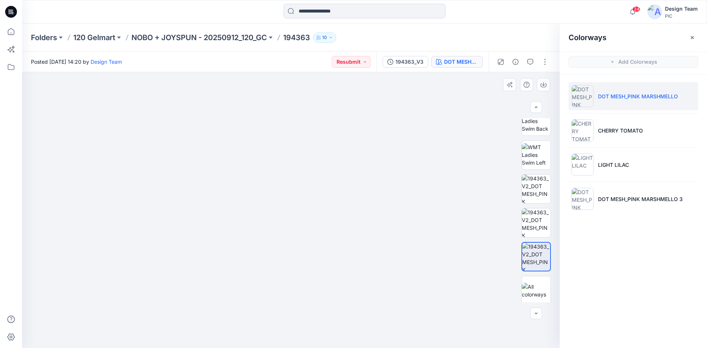
drag, startPoint x: 379, startPoint y: 262, endPoint x: 374, endPoint y: 204, distance: 58.4
click at [374, 204] on img at bounding box center [285, 60] width 740 height 573
click at [606, 134] on li "CHERRY TOMATO" at bounding box center [633, 130] width 130 height 28
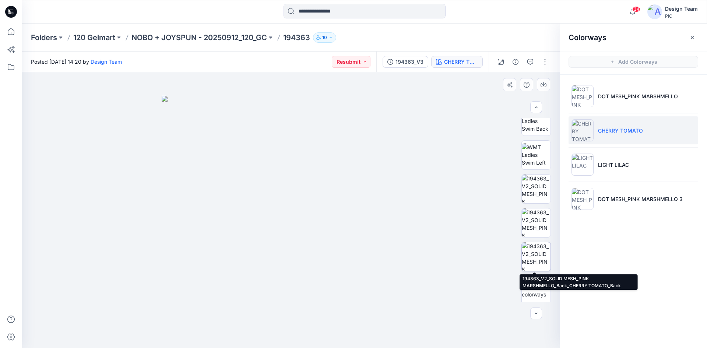
click at [535, 252] on img at bounding box center [536, 256] width 29 height 29
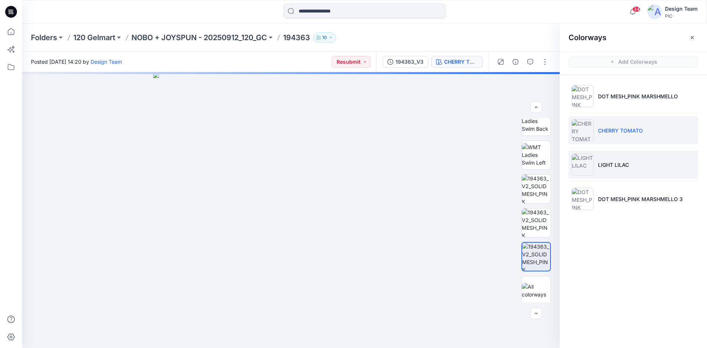
click at [606, 165] on p "LIGHT LILAC" at bounding box center [613, 165] width 31 height 8
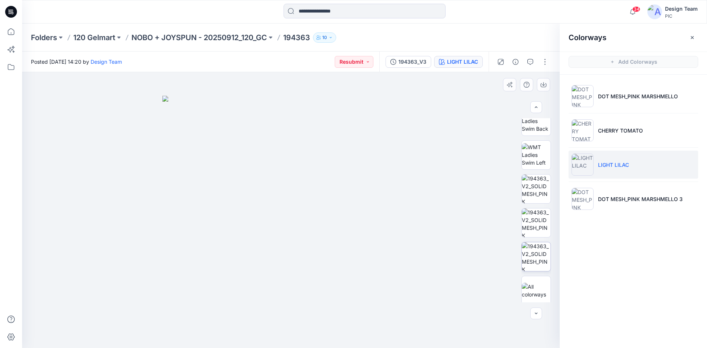
click at [523, 264] on img at bounding box center [536, 256] width 29 height 29
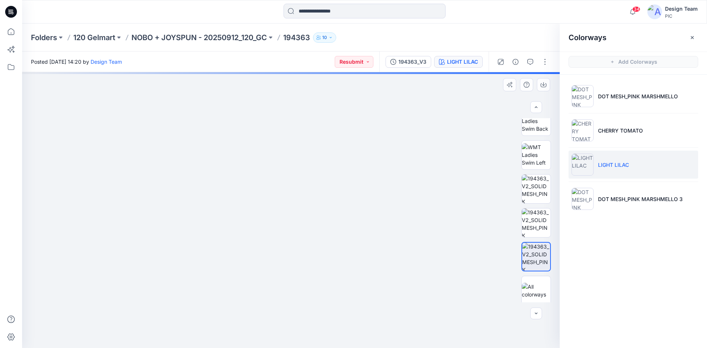
drag, startPoint x: 368, startPoint y: 279, endPoint x: 377, endPoint y: 216, distance: 63.5
click at [377, 216] on img at bounding box center [299, 48] width 798 height 600
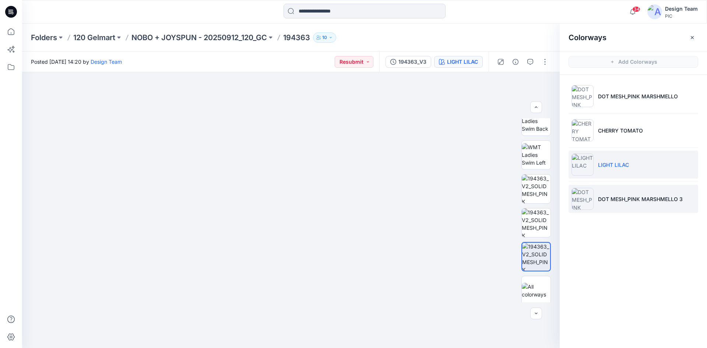
click at [609, 200] on p "DOT MESH_PINK MARSHMELLO 3" at bounding box center [640, 199] width 85 height 8
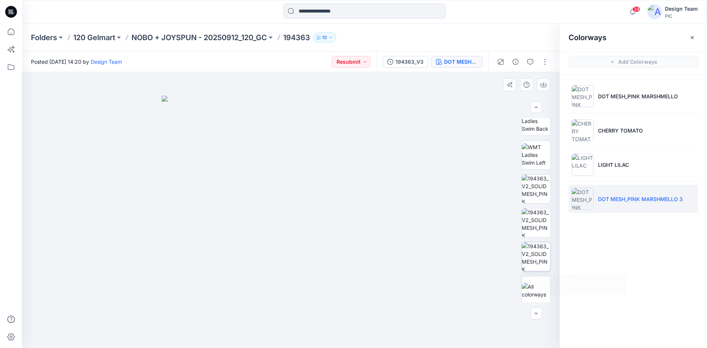
click at [527, 258] on img at bounding box center [536, 256] width 29 height 29
